Goal: Browse casually: Explore the website without a specific task or goal

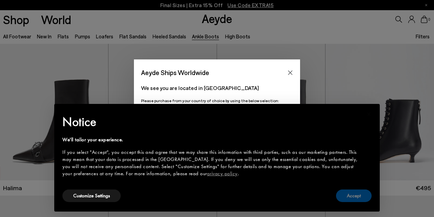
click at [349, 195] on button "Accept" at bounding box center [354, 195] width 36 height 13
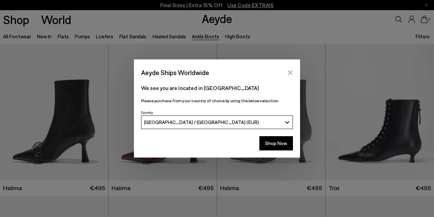
click at [290, 73] on icon "Close" at bounding box center [290, 72] width 4 height 4
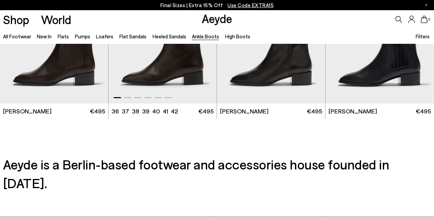
scroll to position [1285, 0]
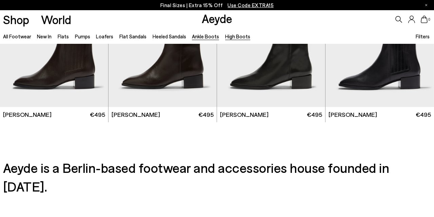
click at [236, 36] on link "High Boots" at bounding box center [237, 36] width 25 height 6
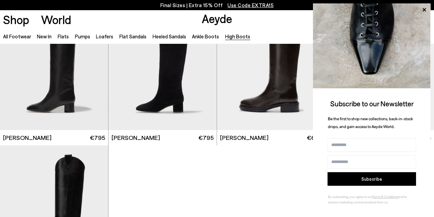
scroll to position [202, 0]
click at [262, 190] on div at bounding box center [217, 74] width 434 height 465
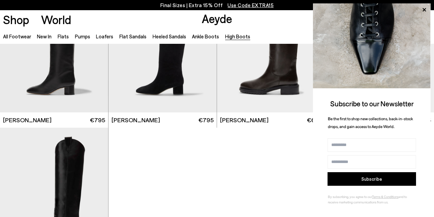
scroll to position [220, 0]
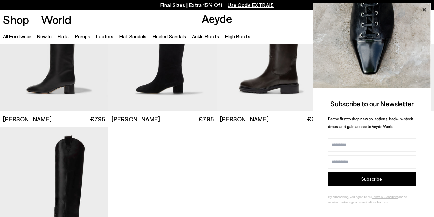
click at [425, 10] on icon at bounding box center [424, 9] width 3 height 3
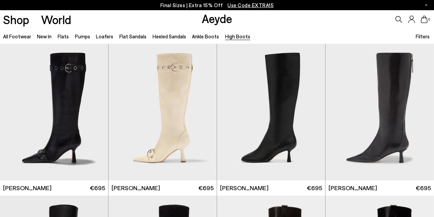
scroll to position [0, 0]
click at [46, 38] on link "New In" at bounding box center [44, 36] width 15 height 6
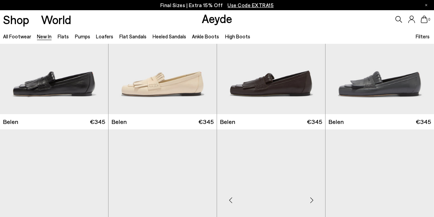
scroll to position [66, 0]
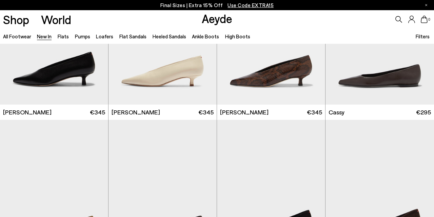
scroll to position [2360, 0]
